Goal: Information Seeking & Learning: Learn about a topic

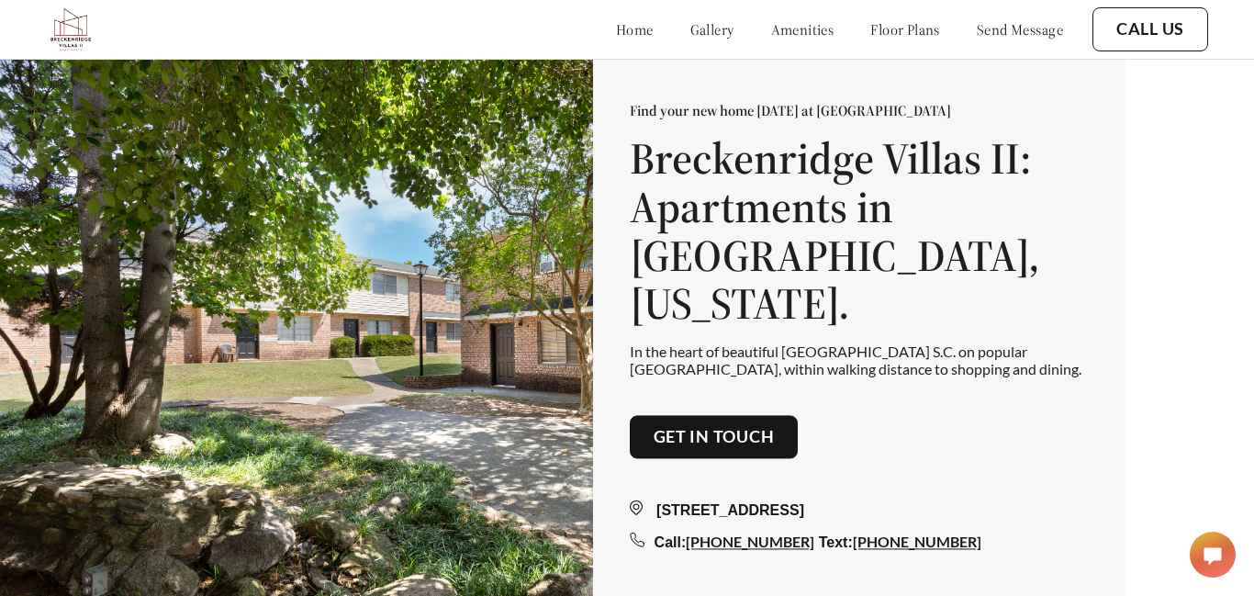
click at [886, 34] on link "floor plans" at bounding box center [905, 29] width 70 height 18
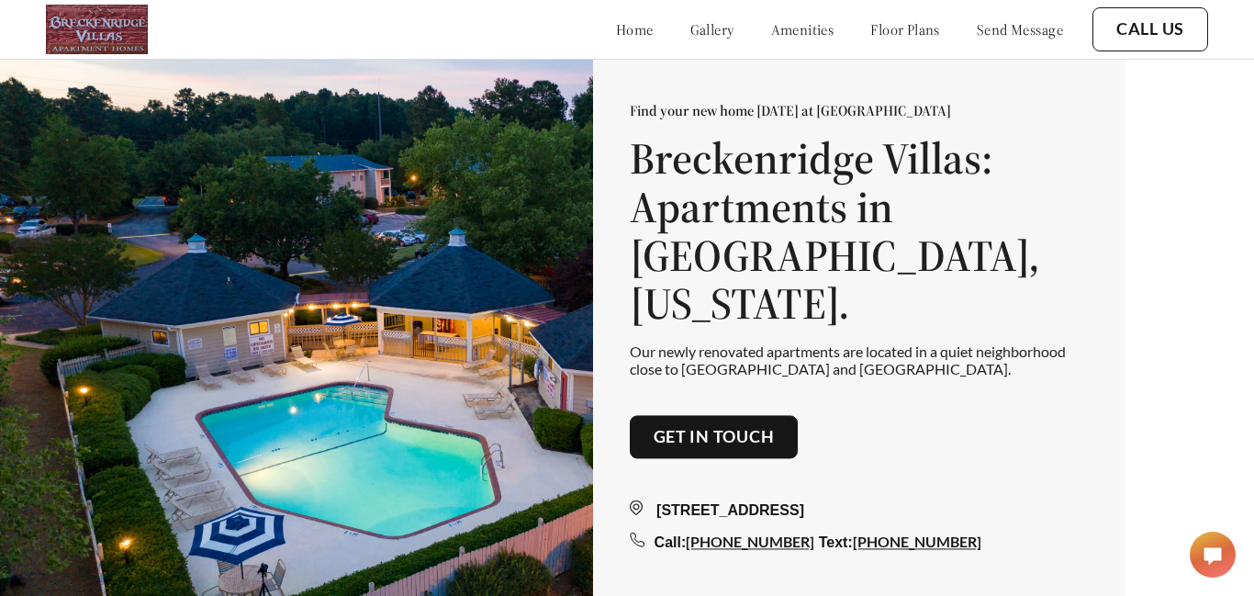
click at [903, 25] on link "floor plans" at bounding box center [905, 29] width 70 height 18
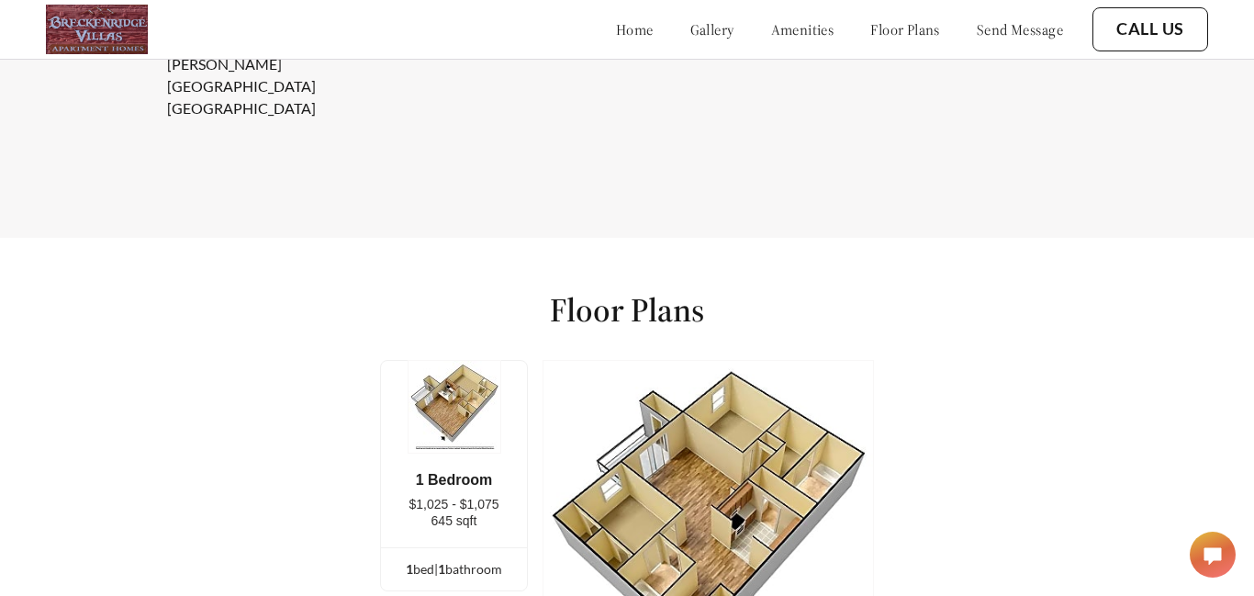
scroll to position [2279, 0]
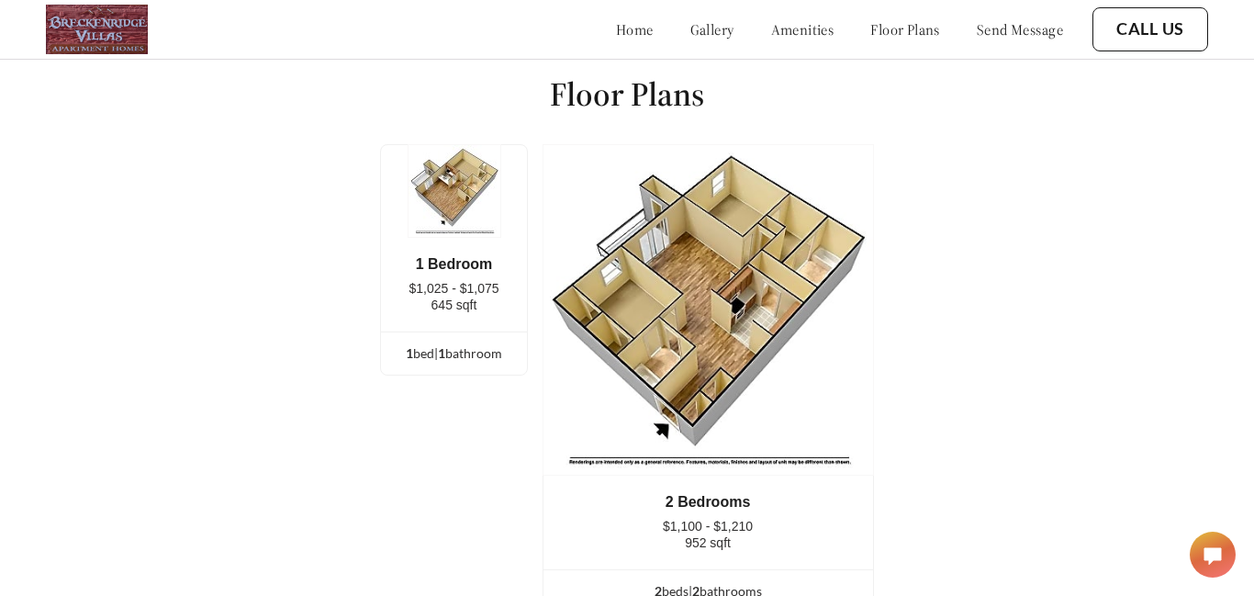
click at [1251, 39] on header "home gallery amenities floor plans send message Call Us" at bounding box center [627, 29] width 1254 height 59
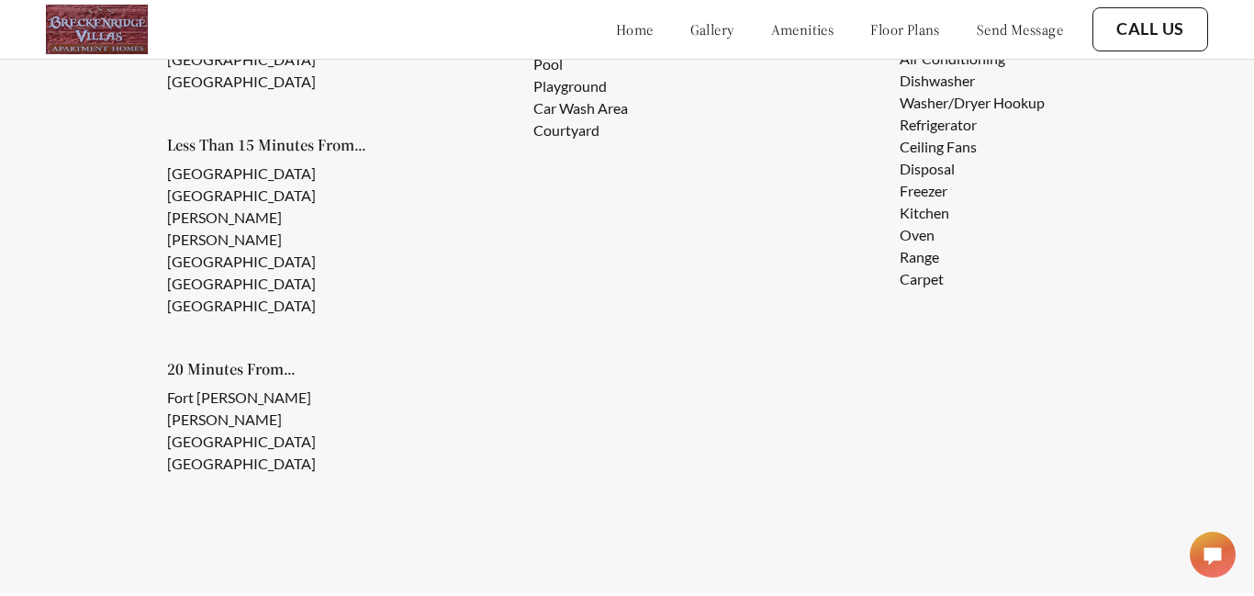
scroll to position [1714, 0]
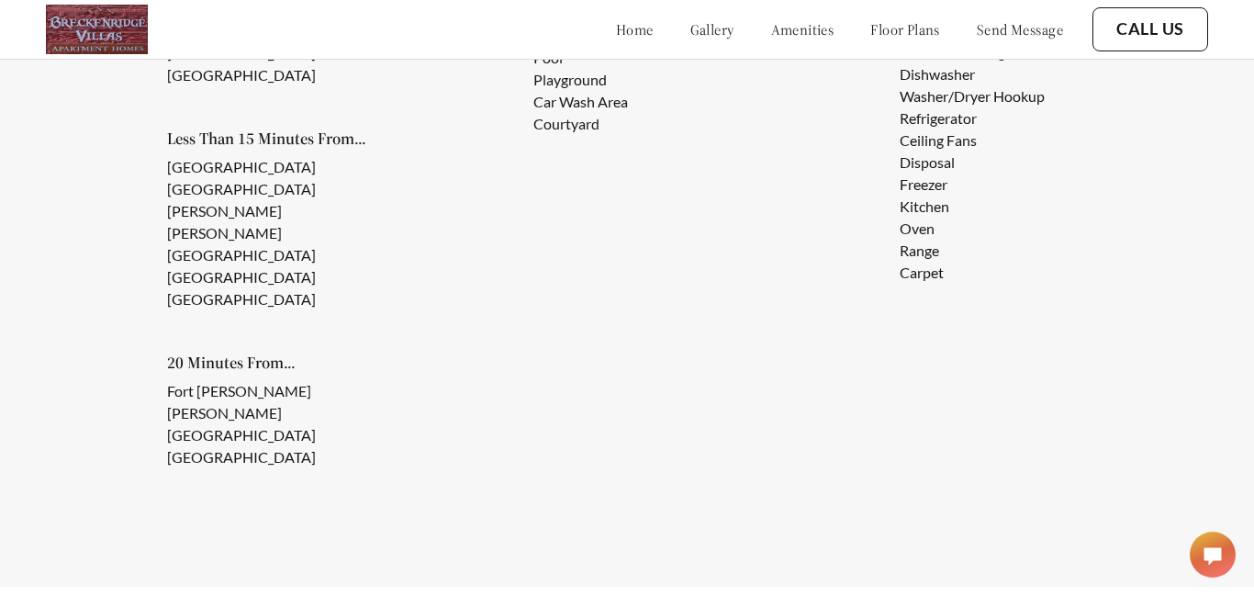
click at [897, 29] on link "floor plans" at bounding box center [905, 29] width 70 height 18
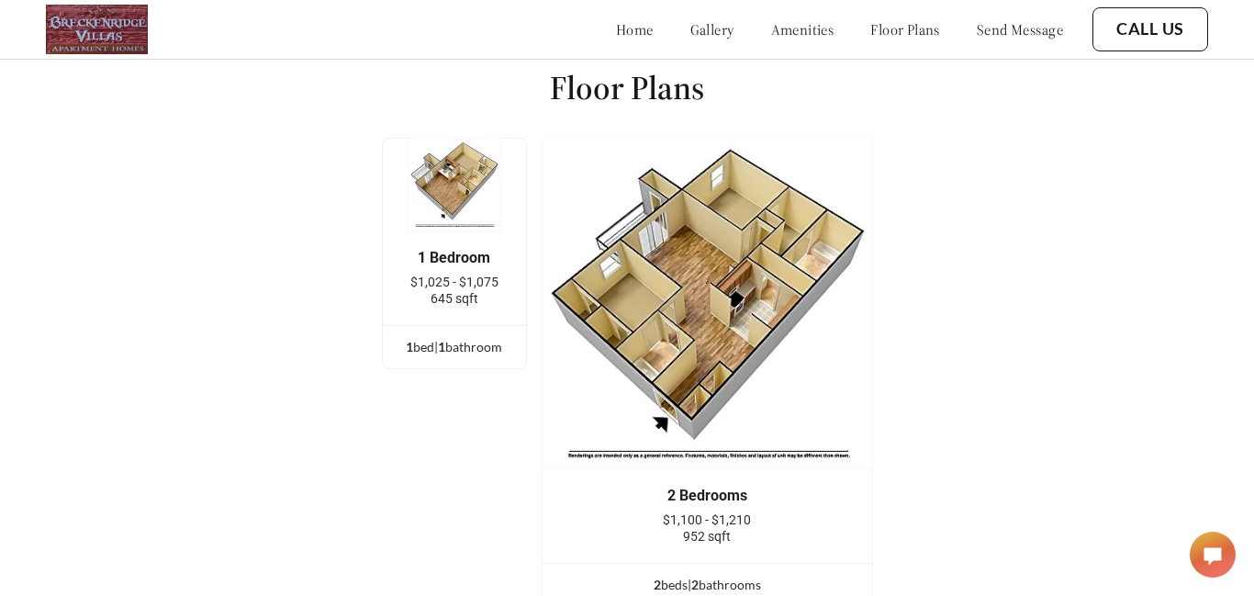
scroll to position [2280, 0]
